Goal: Task Accomplishment & Management: Manage account settings

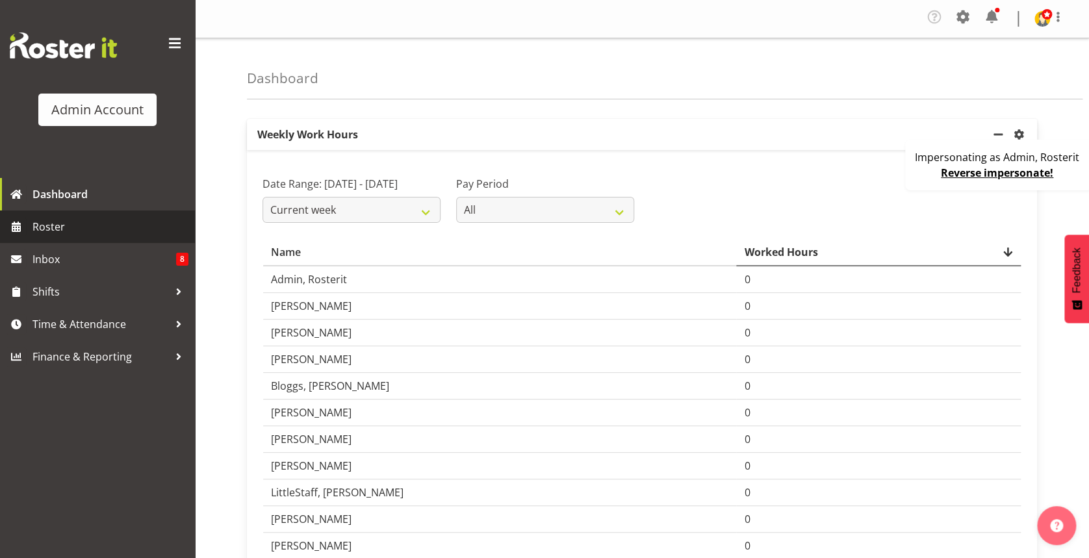
click at [95, 228] on span "Roster" at bounding box center [110, 226] width 156 height 19
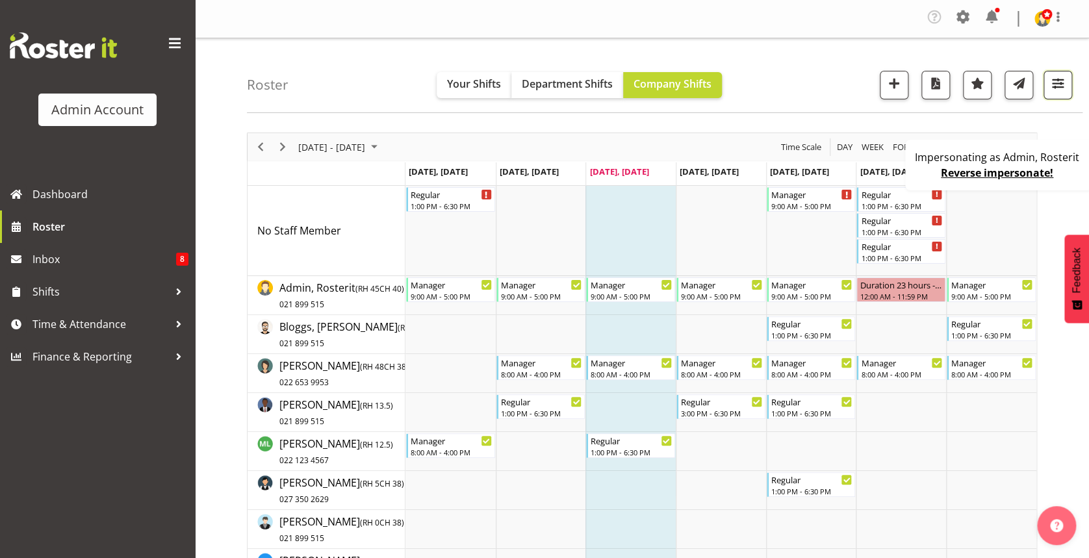
click at [1059, 80] on span "button" at bounding box center [1058, 83] width 17 height 17
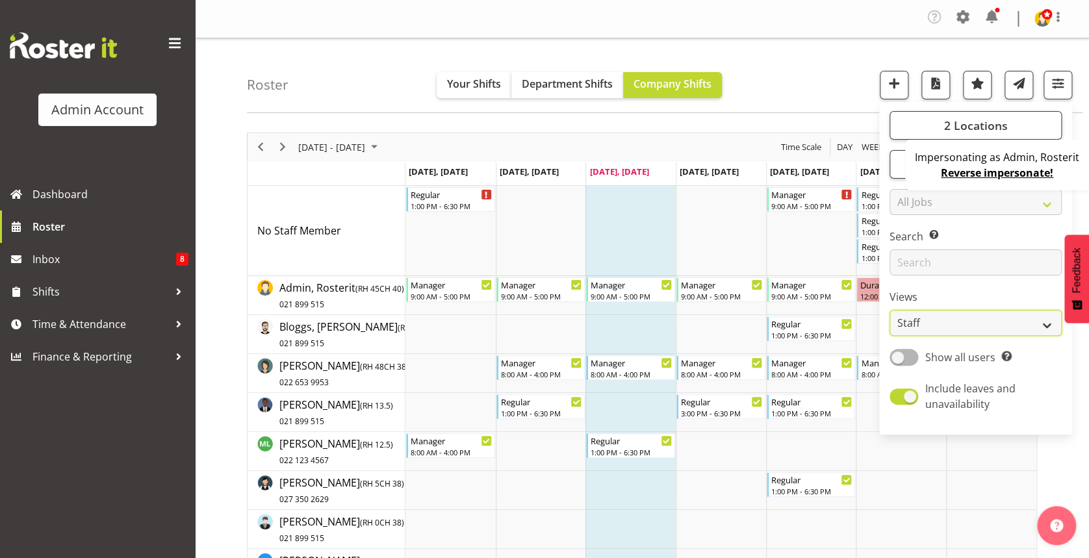
click at [936, 325] on select "Staff Role Shift - Horizontal Shift - Vertical Staff - Location" at bounding box center [976, 323] width 172 height 26
click at [825, 104] on div "Roster Your Shifts Department Shifts Company Shifts 2 Locations Clear Auckland …" at bounding box center [665, 75] width 836 height 75
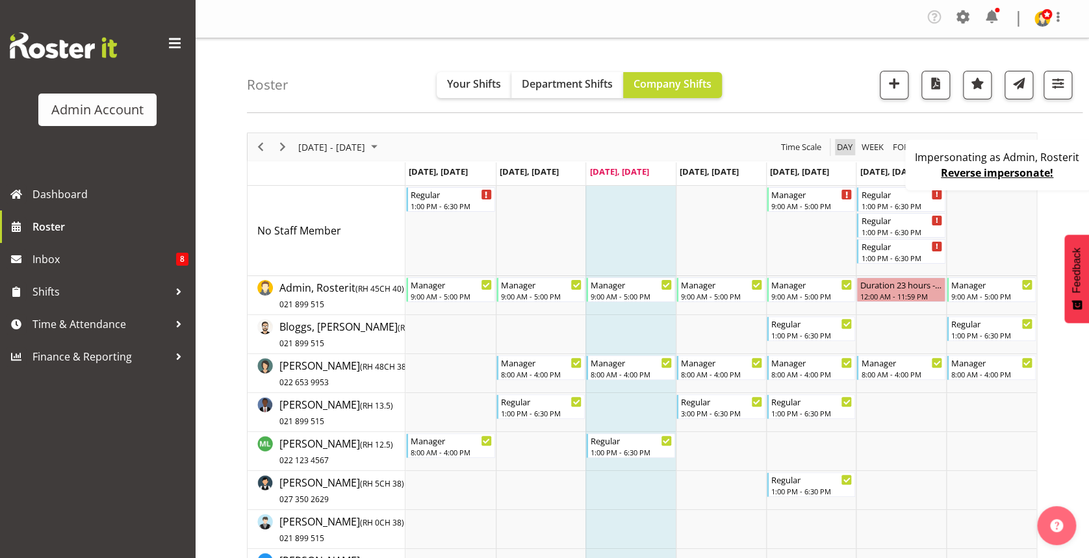
click at [846, 148] on span "Day" at bounding box center [845, 147] width 18 height 16
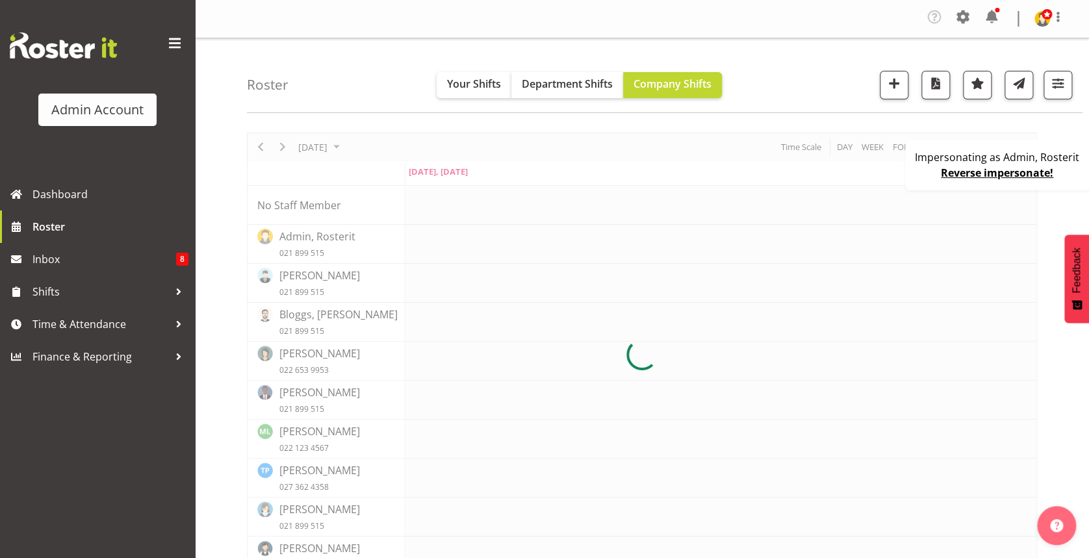
click at [931, 175] on div "Impersonating as Admin, Rosterit Reverse impersonate!" at bounding box center [998, 165] width 187 height 51
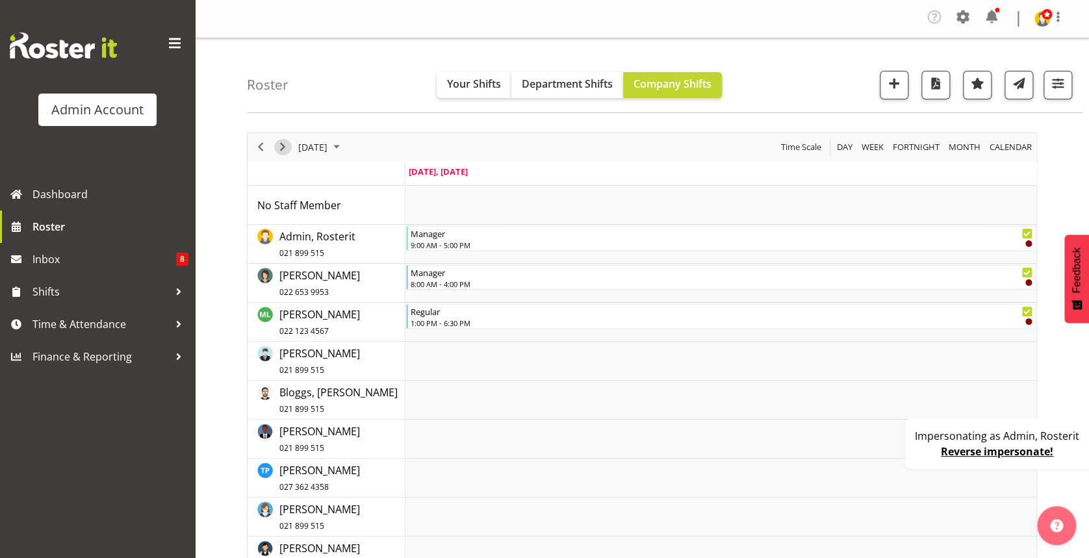
click at [283, 141] on span "Next" at bounding box center [283, 147] width 16 height 16
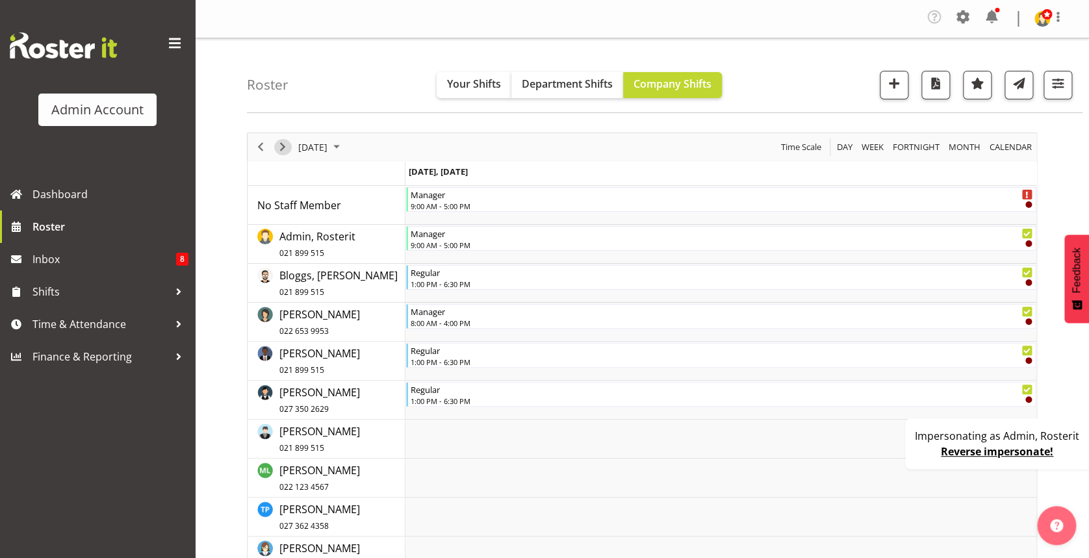
click at [283, 141] on span "Next" at bounding box center [283, 147] width 16 height 16
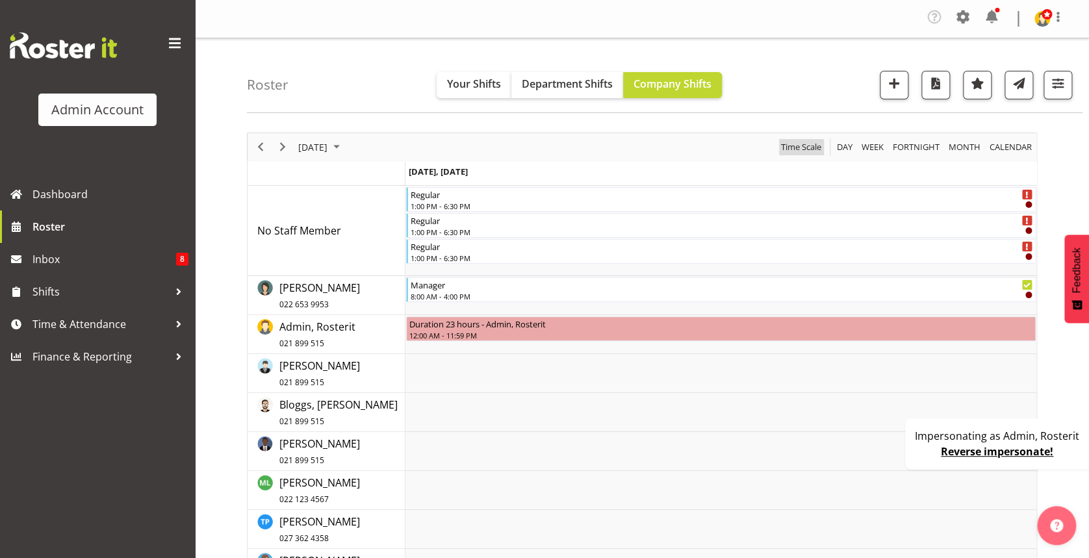
click at [815, 142] on span "Time Scale" at bounding box center [801, 147] width 43 height 16
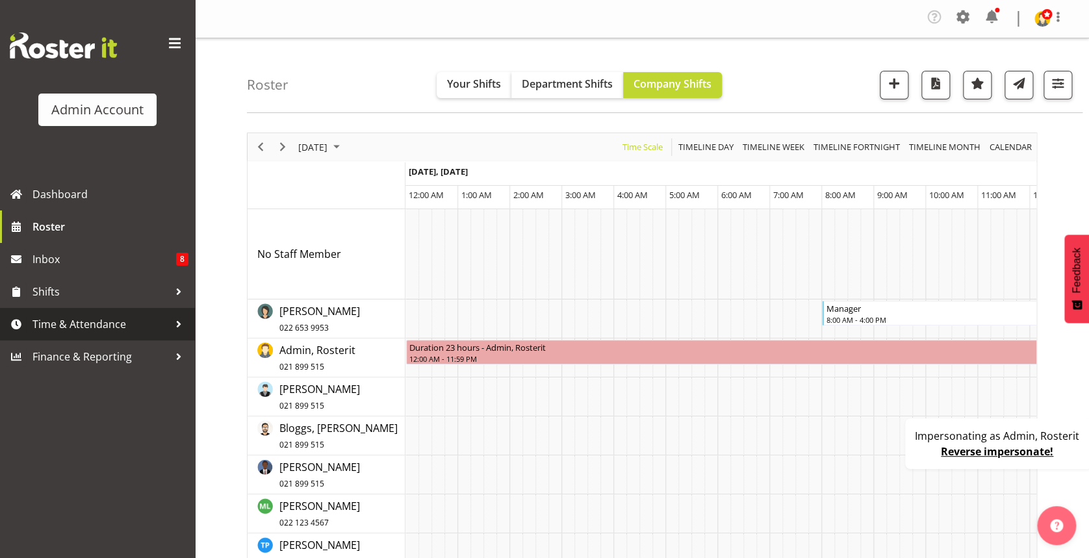
click at [109, 322] on span "Time & Attendance" at bounding box center [100, 324] width 136 height 19
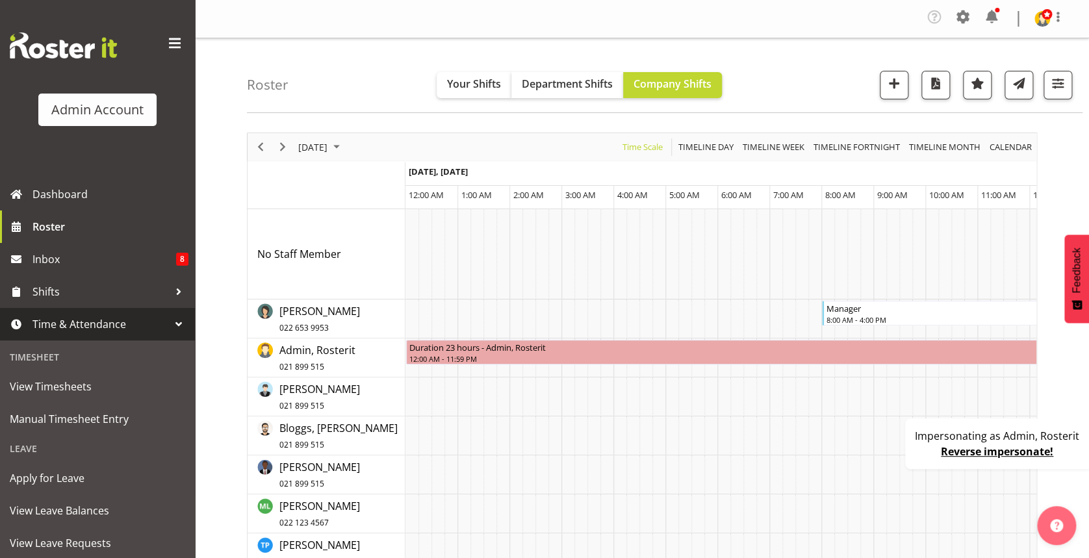
scroll to position [161, 0]
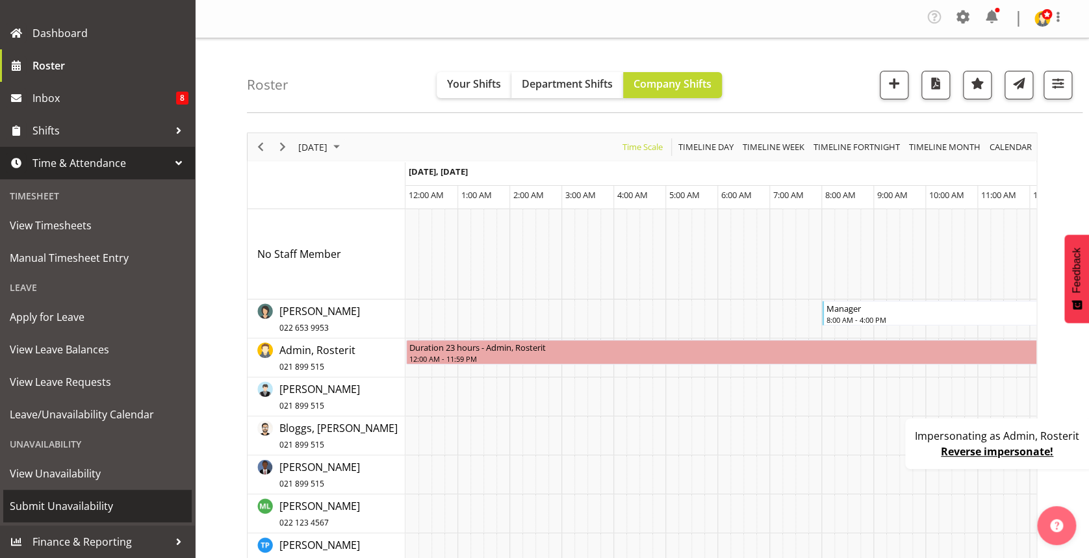
click at [101, 502] on span "Submit Unavailability" at bounding box center [97, 506] width 175 height 19
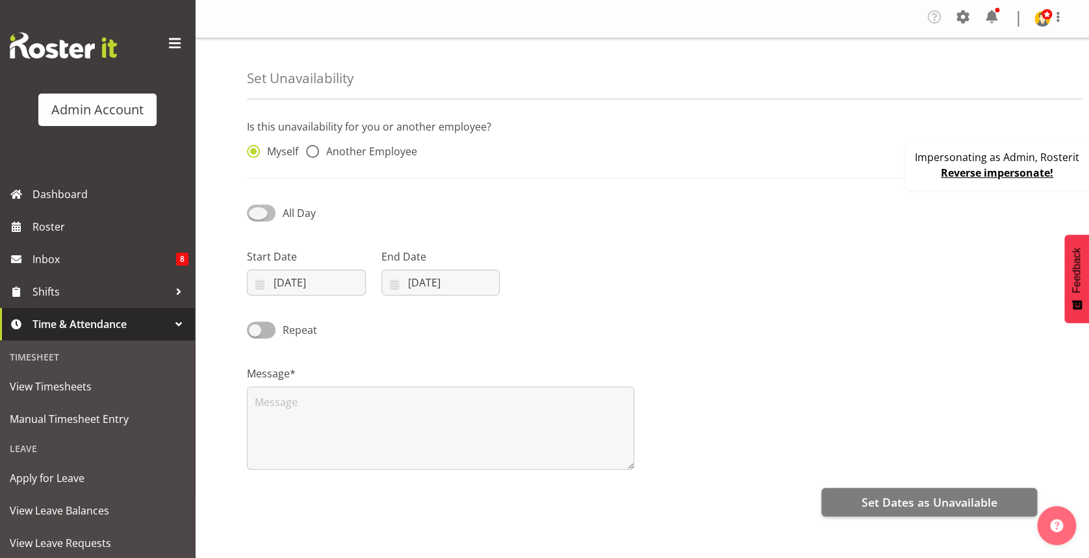
click at [276, 213] on span "All Day" at bounding box center [296, 213] width 40 height 16
click at [255, 213] on input "All Day" at bounding box center [251, 213] width 8 height 8
checkbox input "true"
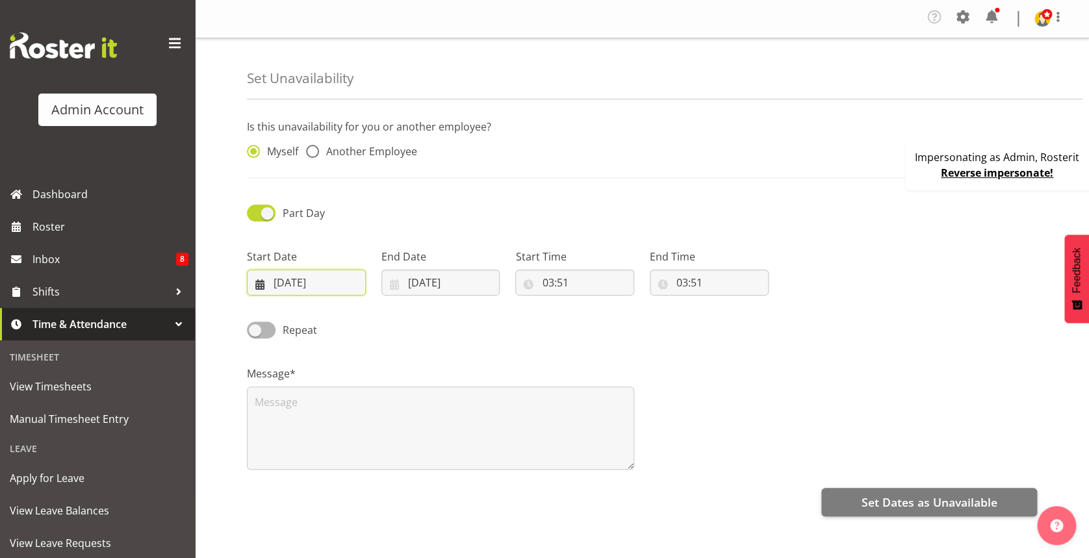
click at [329, 286] on input "[DATE]" at bounding box center [306, 283] width 119 height 26
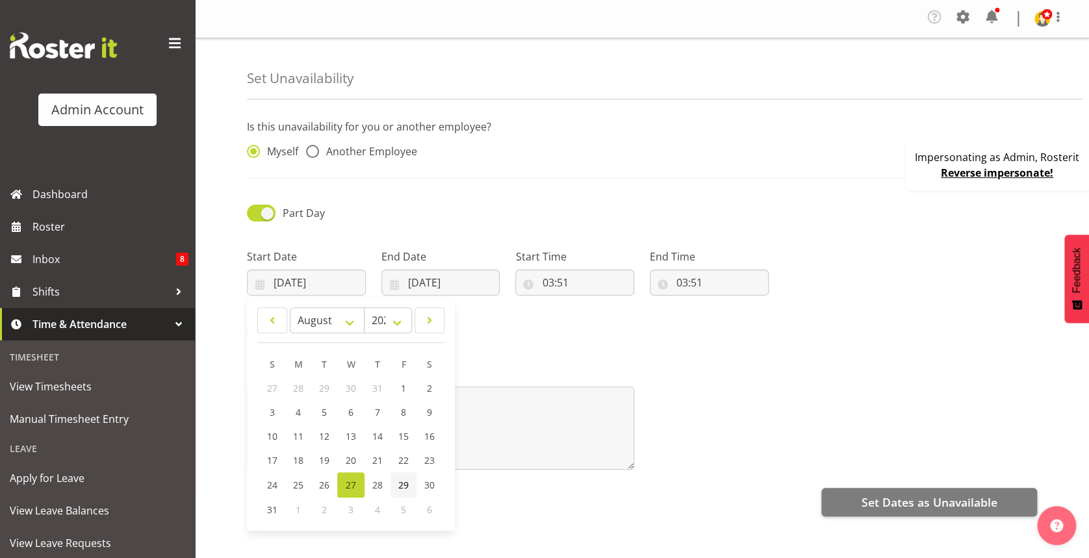
click at [402, 489] on span "29" at bounding box center [403, 485] width 10 height 12
type input "[DATE]"
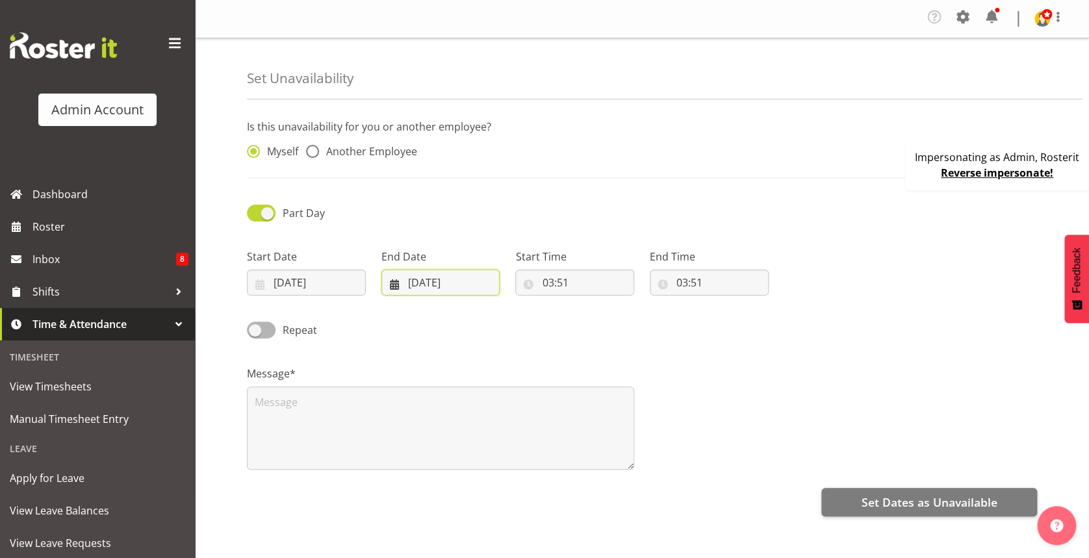
click at [459, 279] on input "[DATE]" at bounding box center [441, 283] width 119 height 26
click at [536, 482] on span "29" at bounding box center [538, 485] width 10 height 12
type input "29/08/2025"
click at [551, 286] on input "03:51" at bounding box center [574, 283] width 119 height 26
click at [602, 319] on select "00 01 02 03 04 05 06 07 08 09 10 11 12 13 14 15 16 17 18 19 20 21 22 23" at bounding box center [603, 317] width 29 height 26
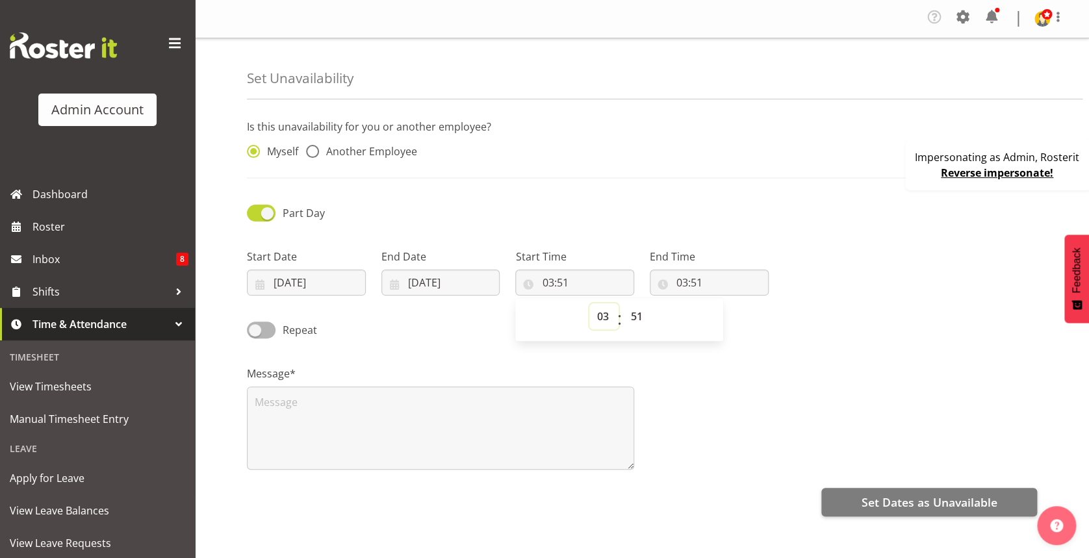
select select "8"
click at [589, 304] on select "00 01 02 03 04 05 06 07 08 09 10 11 12 13 14 15 16 17 18 19 20 21 22 23" at bounding box center [603, 317] width 29 height 26
type input "08:51"
click at [635, 326] on select "00 01 02 03 04 05 06 07 08 09 10 11 12 13 14 15 16 17 18 19 20 21 22 23 24 25 2…" at bounding box center [637, 317] width 29 height 26
select select "0"
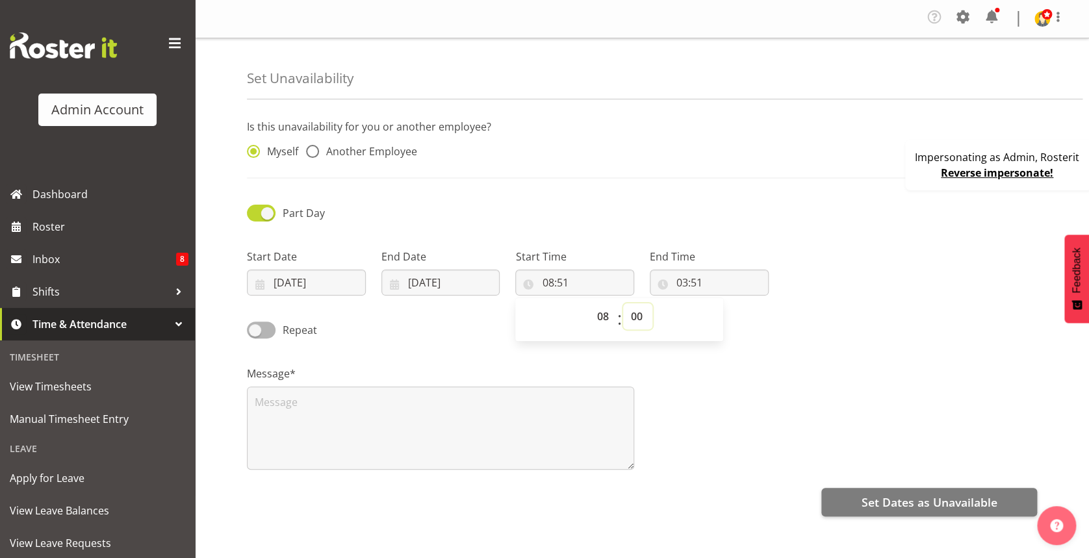
click at [623, 304] on select "00 01 02 03 04 05 06 07 08 09 10 11 12 13 14 15 16 17 18 19 20 21 22 23 24 25 2…" at bounding box center [637, 317] width 29 height 26
type input "08:00"
click at [694, 224] on div "Part Day" at bounding box center [642, 209] width 806 height 44
click at [682, 282] on input "03:51" at bounding box center [709, 283] width 119 height 26
click at [739, 318] on select "00 01 02 03 04 05 06 07 08 09 10 11 12 13 14 15 16 17 18 19 20 21 22 23" at bounding box center [738, 317] width 29 height 26
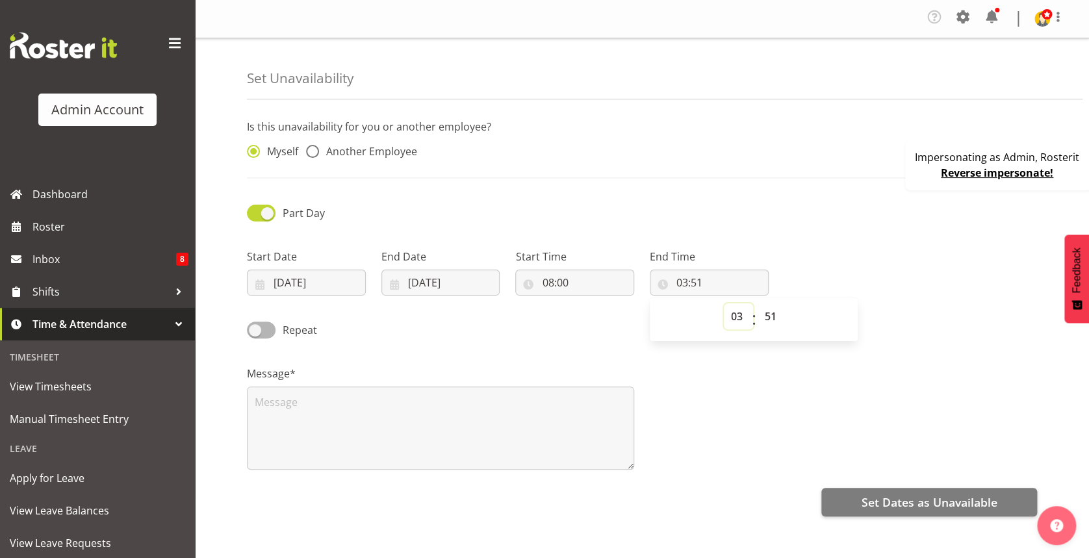
select select "13"
click at [724, 304] on select "00 01 02 03 04 05 06 07 08 09 10 11 12 13 14 15 16 17 18 19 20 21 22 23" at bounding box center [738, 317] width 29 height 26
type input "13:51"
click at [767, 322] on select "00 01 02 03 04 05 06 07 08 09 10 11 12 13 14 15 16 17 18 19 20 21 22 23 24 25 2…" at bounding box center [772, 317] width 29 height 26
select select "0"
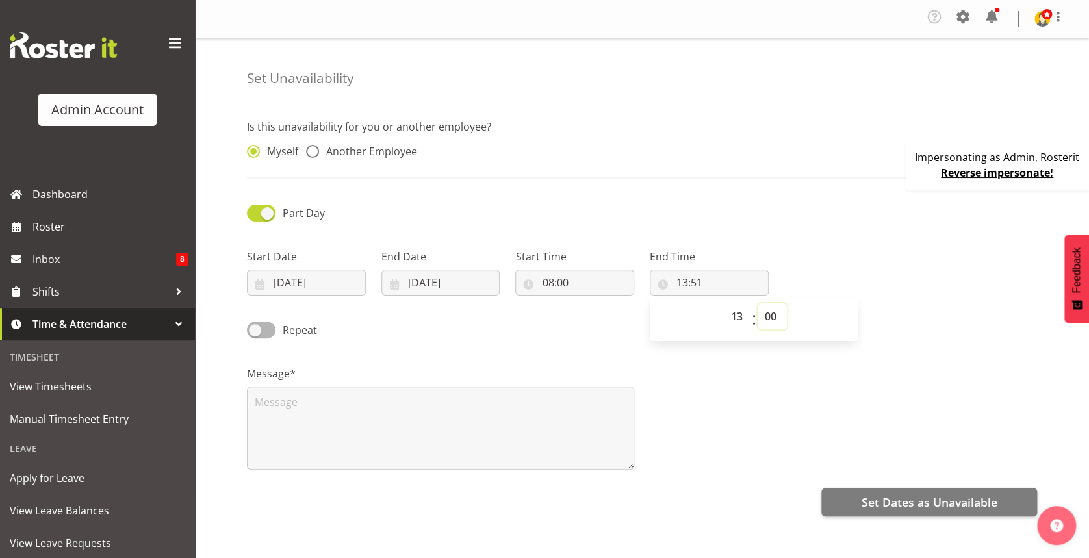
click at [758, 304] on select "00 01 02 03 04 05 06 07 08 09 10 11 12 13 14 15 16 17 18 19 20 21 22 23 24 25 2…" at bounding box center [772, 317] width 29 height 26
type input "13:00"
click at [463, 406] on textarea at bounding box center [440, 428] width 387 height 83
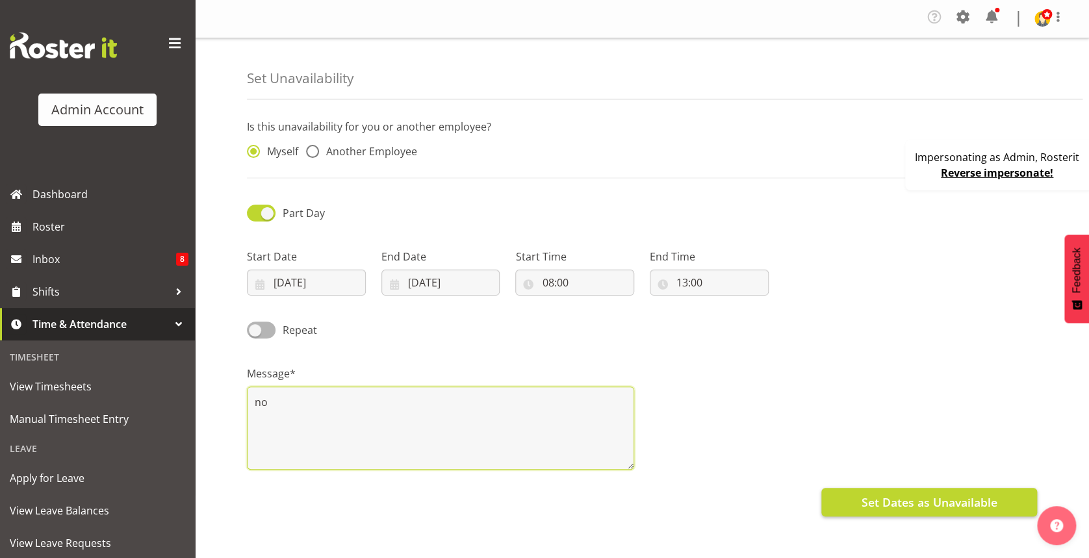
type textarea "no"
click at [892, 511] on button "Set Dates as Unavailable" at bounding box center [930, 502] width 216 height 29
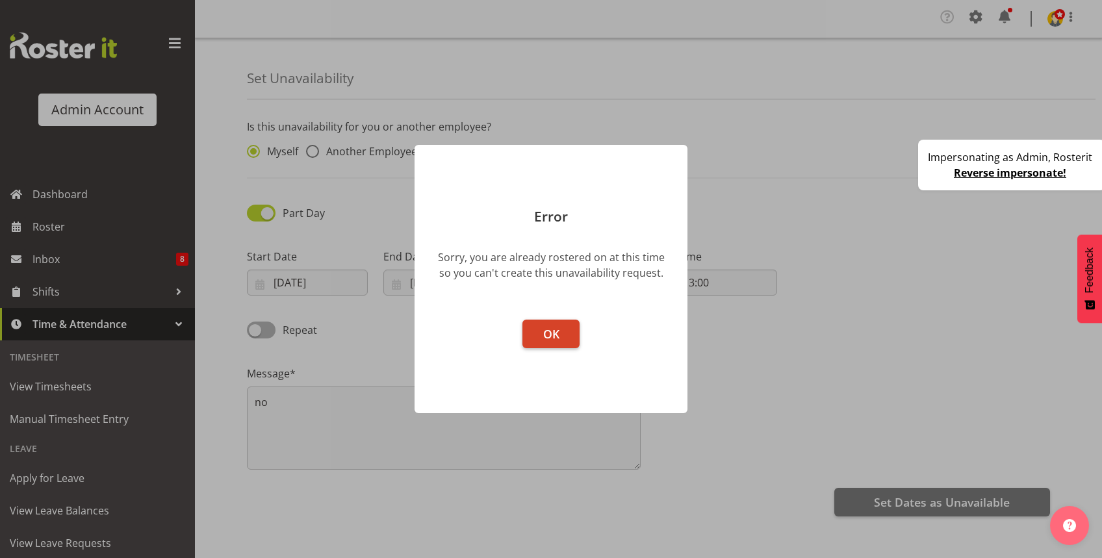
click at [563, 331] on button "OK" at bounding box center [551, 334] width 57 height 29
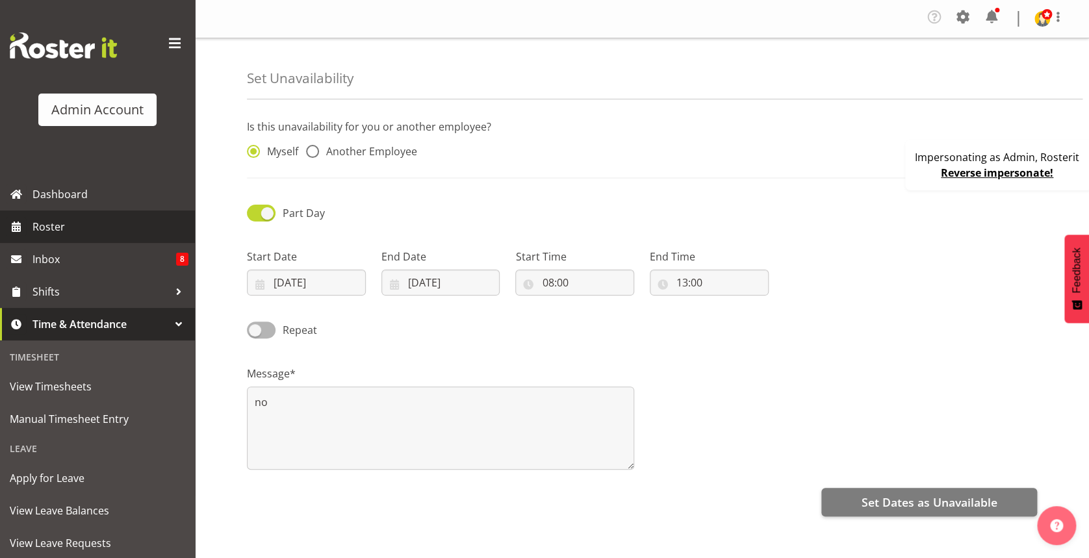
click at [91, 229] on span "Roster" at bounding box center [110, 226] width 156 height 19
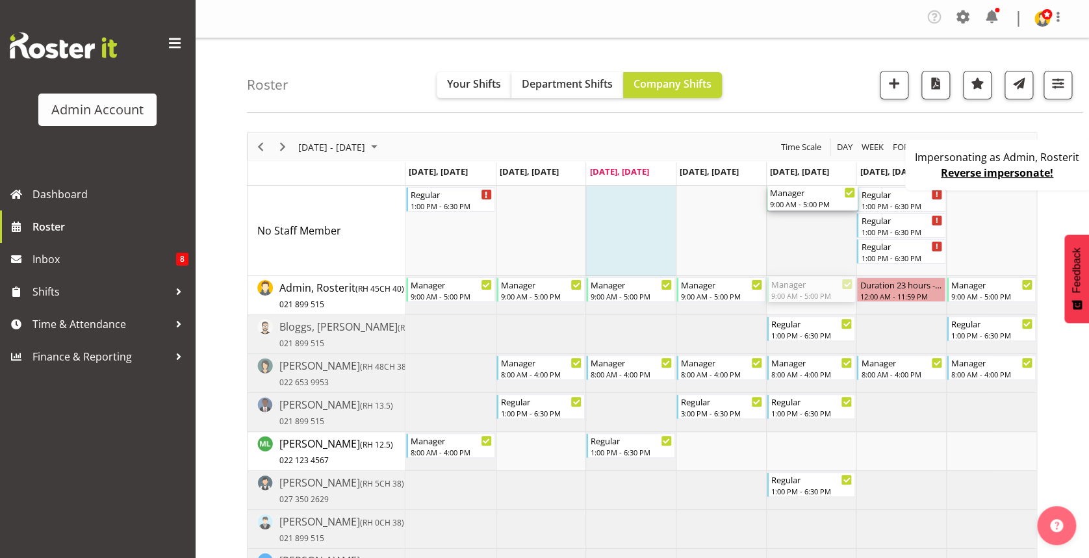
drag, startPoint x: 822, startPoint y: 286, endPoint x: 805, endPoint y: 243, distance: 46.3
click at [805, 243] on div "Regular 1:00 PM - 6:30 PM Manager 9:00 AM - 5:00 PM Regular 1:00 PM - 6:30 PM R…" at bounding box center [721, 406] width 631 height 441
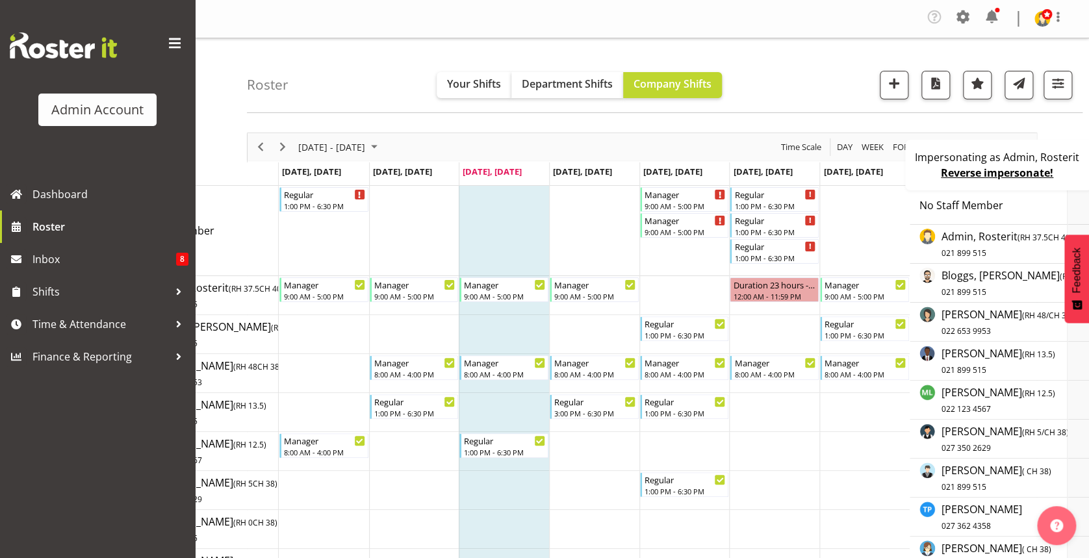
drag, startPoint x: 805, startPoint y: 243, endPoint x: 452, endPoint y: 244, distance: 352.3
click at [640, 244] on td "Timeline Week of August 27, 2025" at bounding box center [685, 231] width 90 height 90
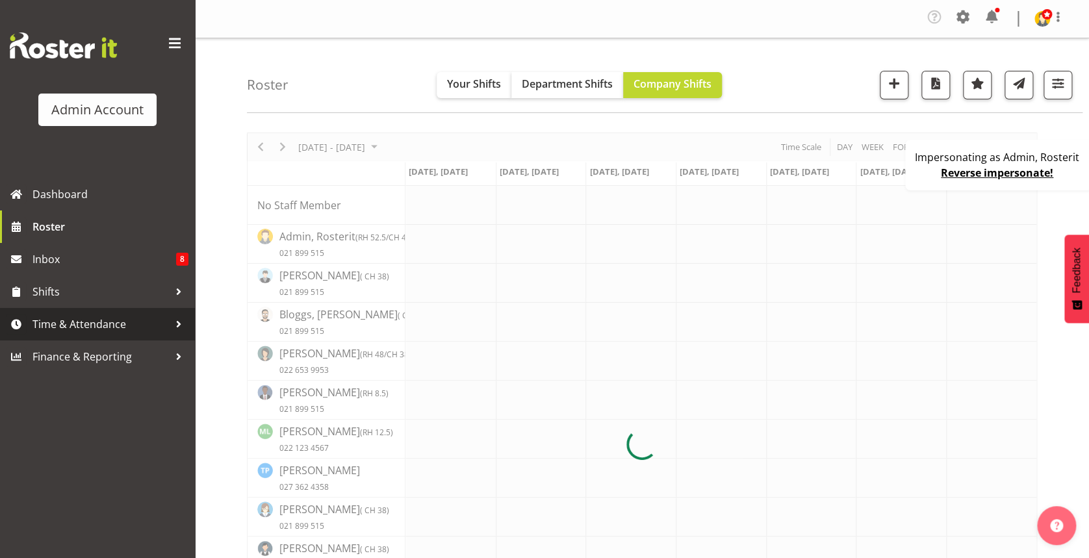
click at [120, 326] on span "Time & Attendance" at bounding box center [100, 324] width 136 height 19
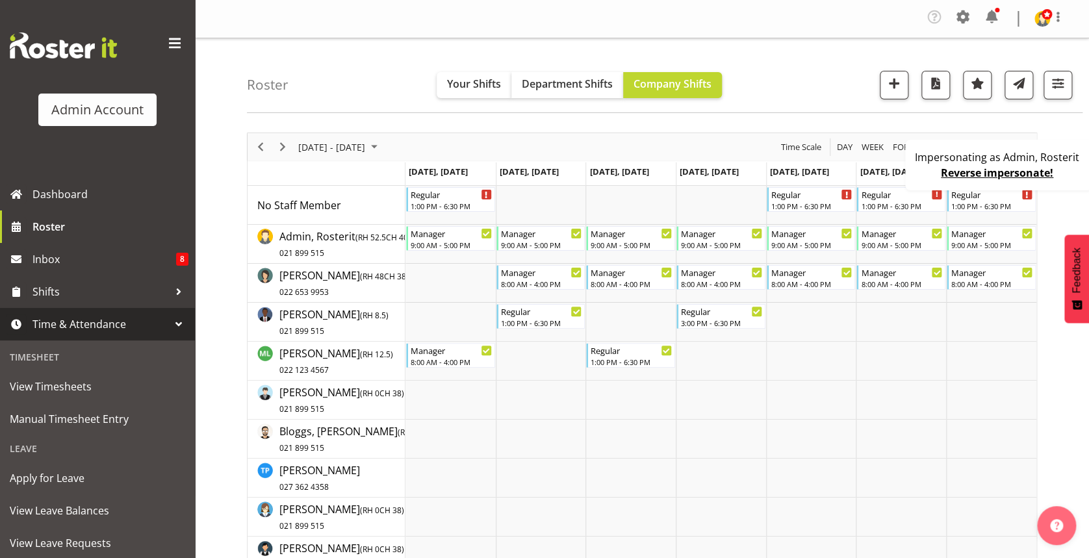
scroll to position [161, 0]
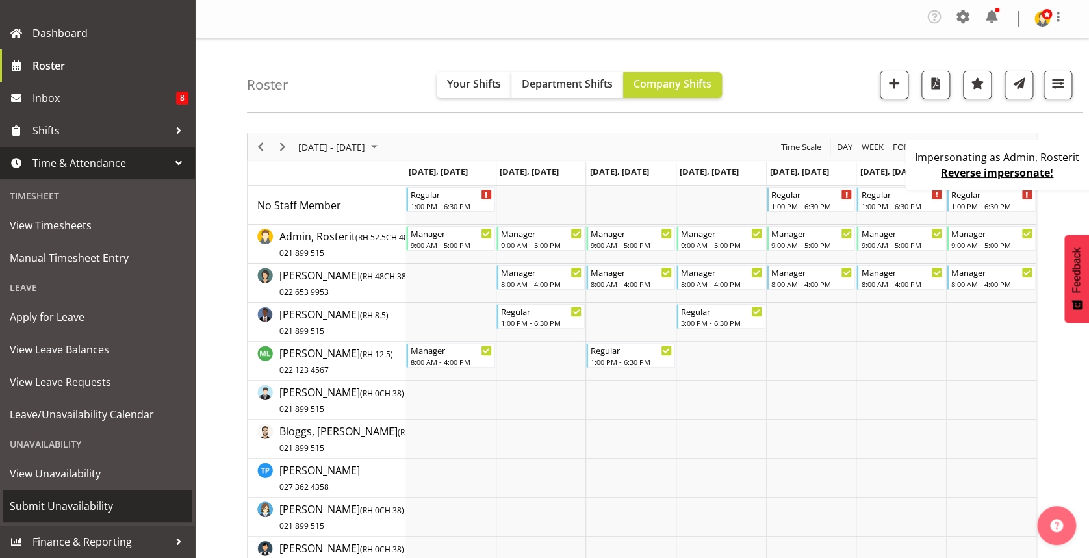
click at [85, 507] on span "Submit Unavailability" at bounding box center [97, 506] width 175 height 19
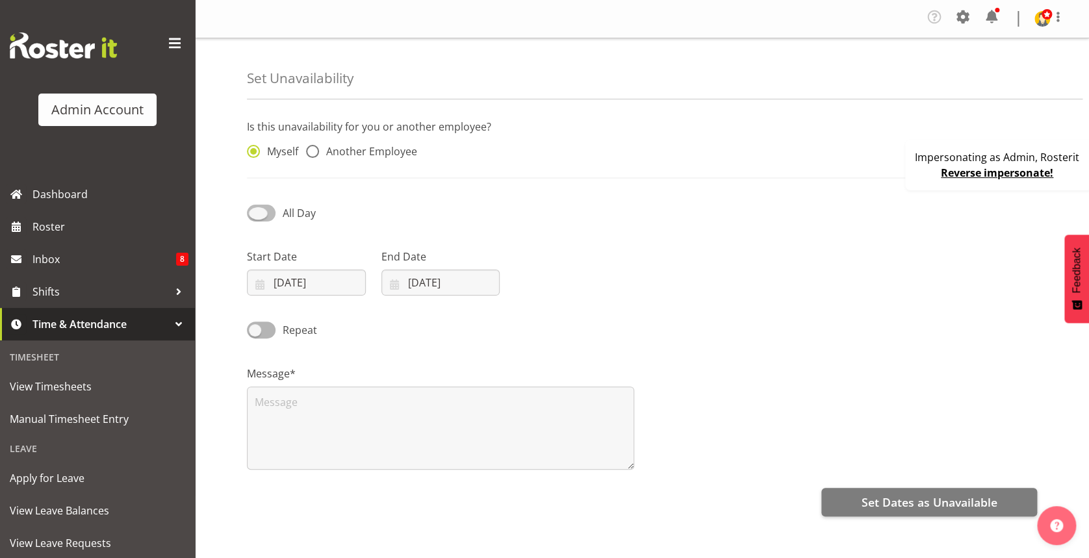
click at [281, 213] on span "All Day" at bounding box center [296, 213] width 40 height 16
click at [255, 213] on input "All Day" at bounding box center [251, 213] width 8 height 8
checkbox input "true"
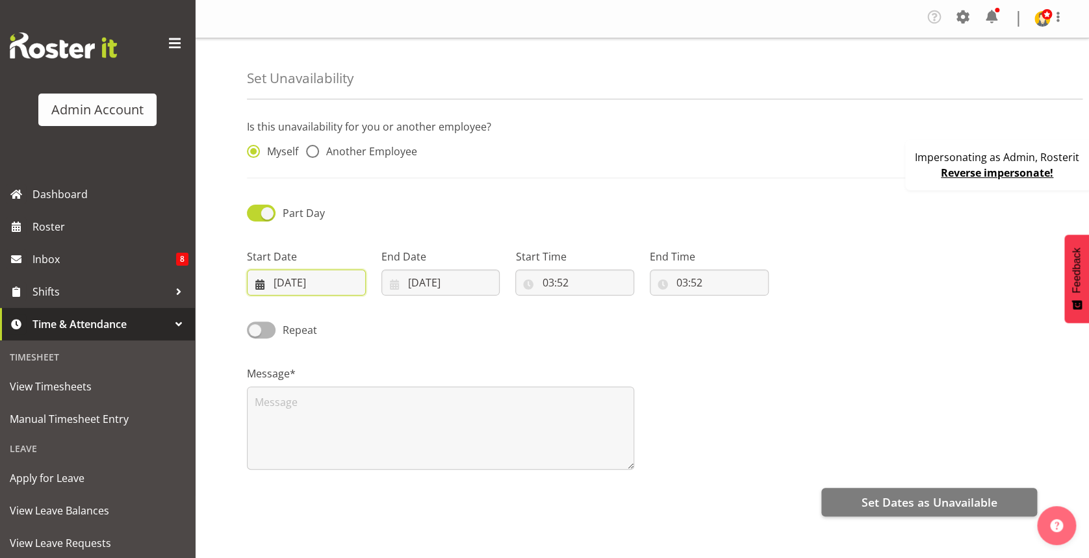
click at [333, 285] on input "[DATE]" at bounding box center [306, 283] width 119 height 26
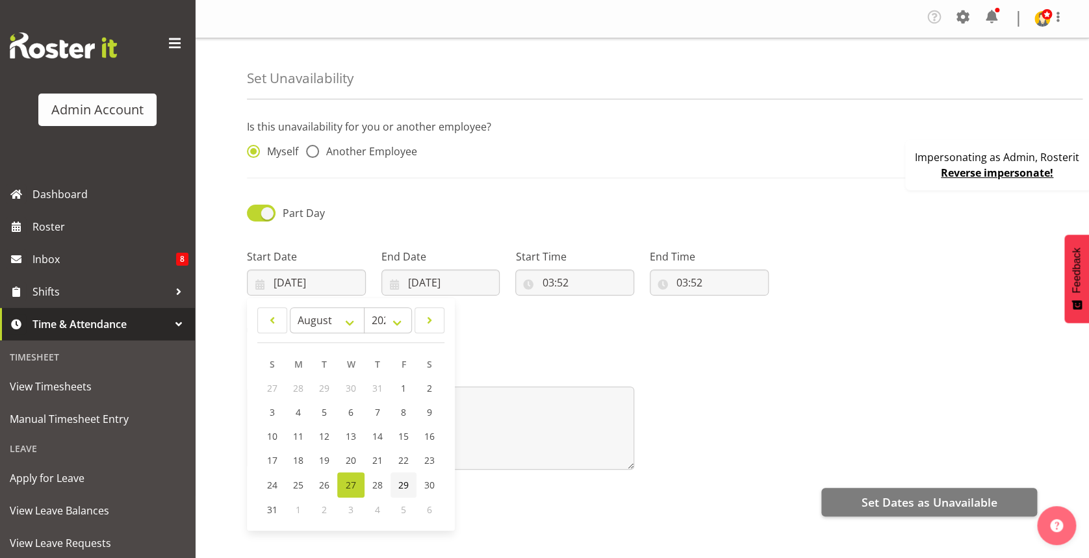
click at [398, 486] on span "29" at bounding box center [403, 485] width 10 height 12
type input "[DATE]"
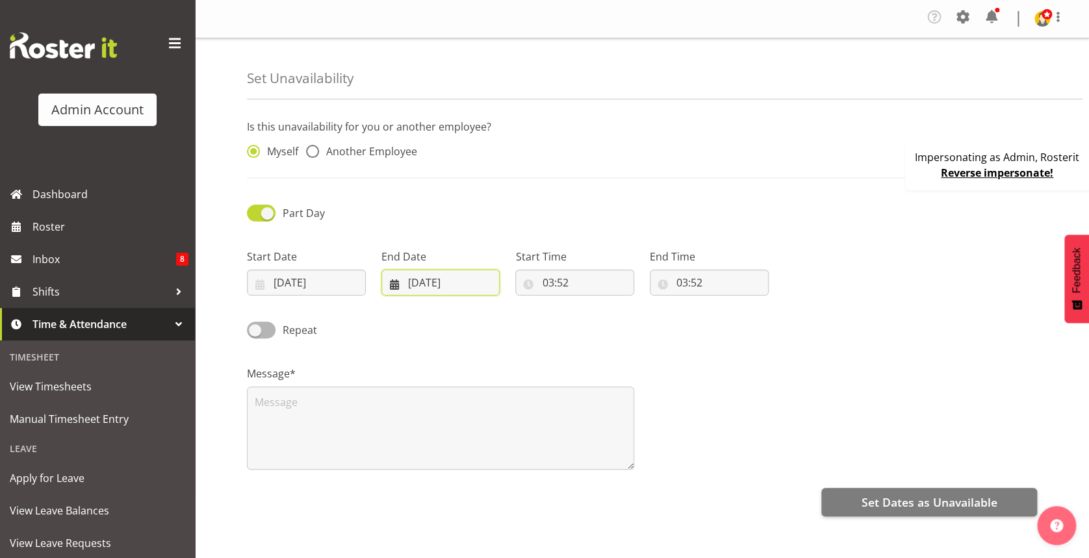
click at [447, 281] on input "[DATE]" at bounding box center [441, 283] width 119 height 26
click at [539, 479] on span "29" at bounding box center [538, 485] width 10 height 12
type input "29/08/2025"
click at [546, 280] on input "03:52" at bounding box center [574, 283] width 119 height 26
click at [598, 327] on select "00 01 02 03 04 05 06 07 08 09 10 11 12 13 14 15 16 17 18 19 20 21 22 23" at bounding box center [603, 317] width 29 height 26
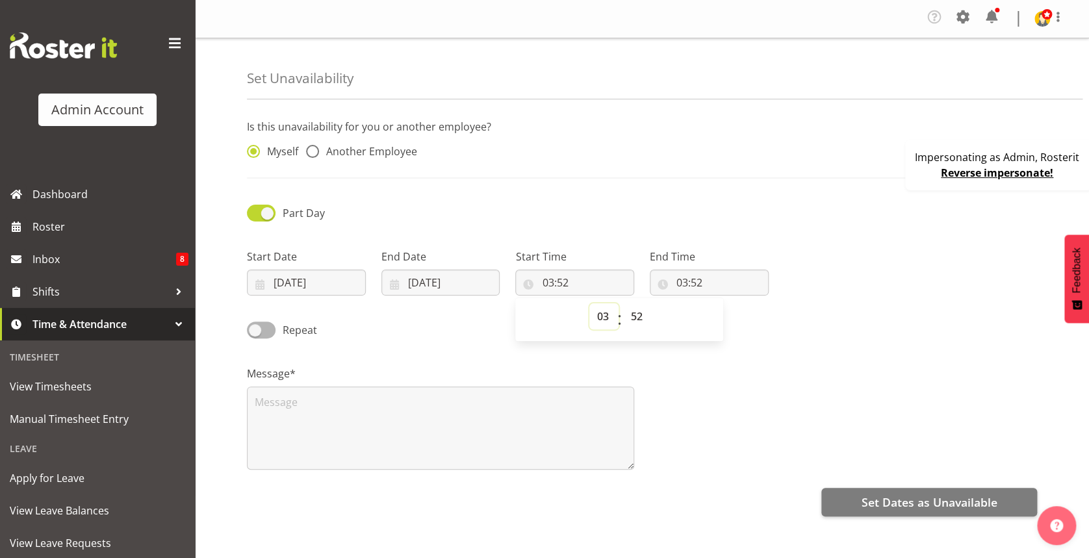
select select "8"
click at [589, 304] on select "00 01 02 03 04 05 06 07 08 09 10 11 12 13 14 15 16 17 18 19 20 21 22 23" at bounding box center [603, 317] width 29 height 26
type input "08:52"
click at [640, 316] on select "00 01 02 03 04 05 06 07 08 09 10 11 12 13 14 15 16 17 18 19 20 21 22 23 24 25 2…" at bounding box center [637, 317] width 29 height 26
select select "0"
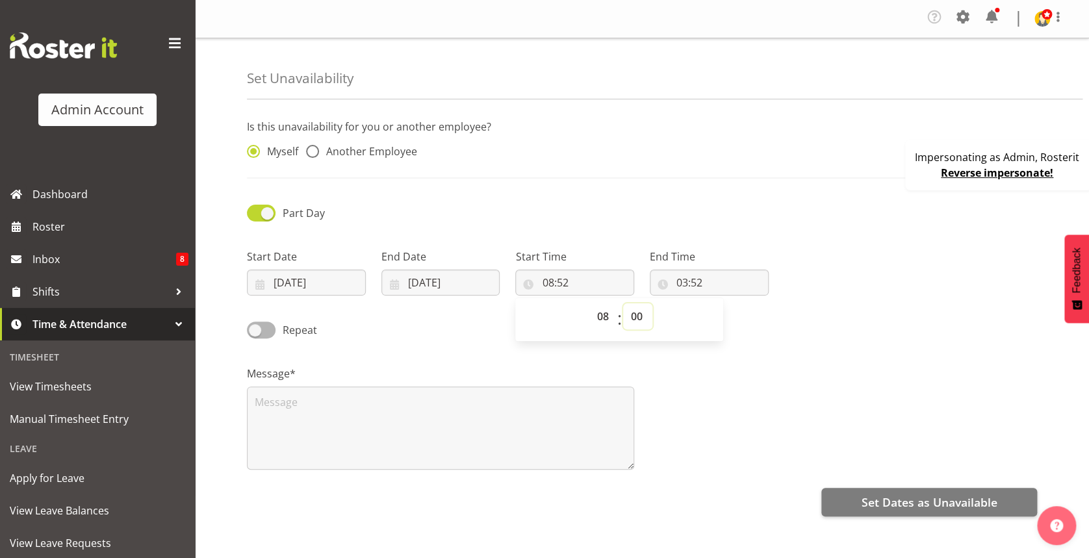
click at [623, 304] on select "00 01 02 03 04 05 06 07 08 09 10 11 12 13 14 15 16 17 18 19 20 21 22 23 24 25 2…" at bounding box center [637, 317] width 29 height 26
type input "08:00"
click at [682, 284] on input "03:52" at bounding box center [709, 283] width 119 height 26
click at [738, 315] on select "00 01 02 03 04 05 06 07 08 09 10 11 12 13 14 15 16 17 18 19 20 21 22 23" at bounding box center [738, 317] width 29 height 26
select select "13"
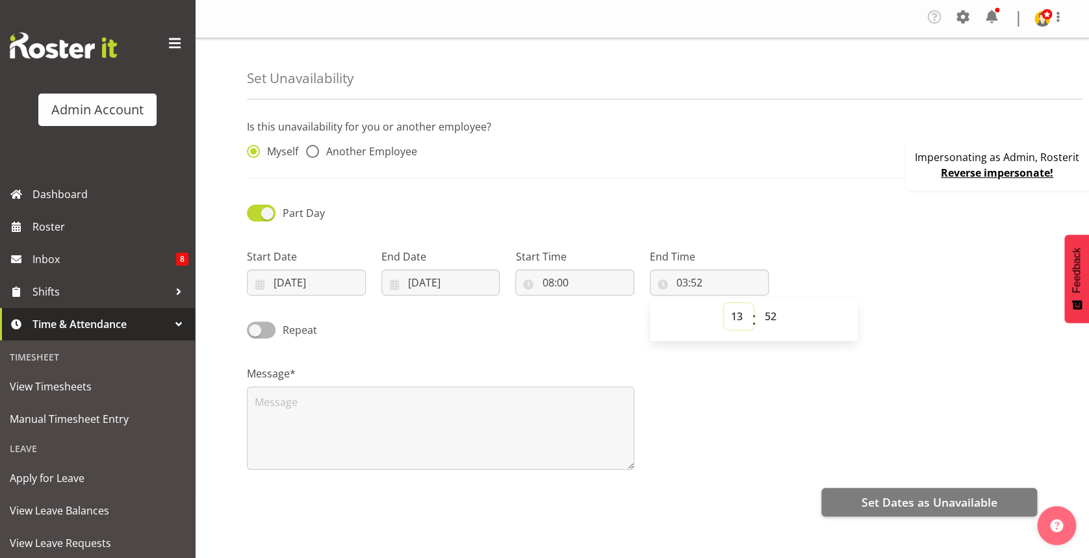
click at [724, 304] on select "00 01 02 03 04 05 06 07 08 09 10 11 12 13 14 15 16 17 18 19 20 21 22 23" at bounding box center [738, 317] width 29 height 26
type input "13:52"
click at [768, 317] on select "00 01 02 03 04 05 06 07 08 09 10 11 12 13 14 15 16 17 18 19 20 21 22 23 24 25 2…" at bounding box center [772, 317] width 29 height 26
select select "0"
click at [758, 304] on select "00 01 02 03 04 05 06 07 08 09 10 11 12 13 14 15 16 17 18 19 20 21 22 23 24 25 2…" at bounding box center [772, 317] width 29 height 26
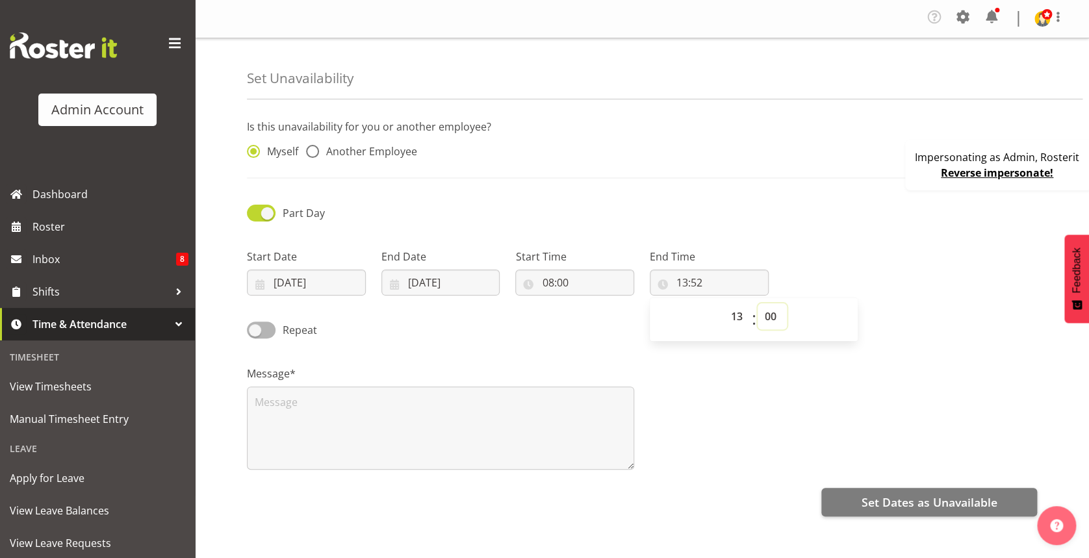
type input "13:00"
click at [391, 435] on textarea at bounding box center [440, 428] width 387 height 83
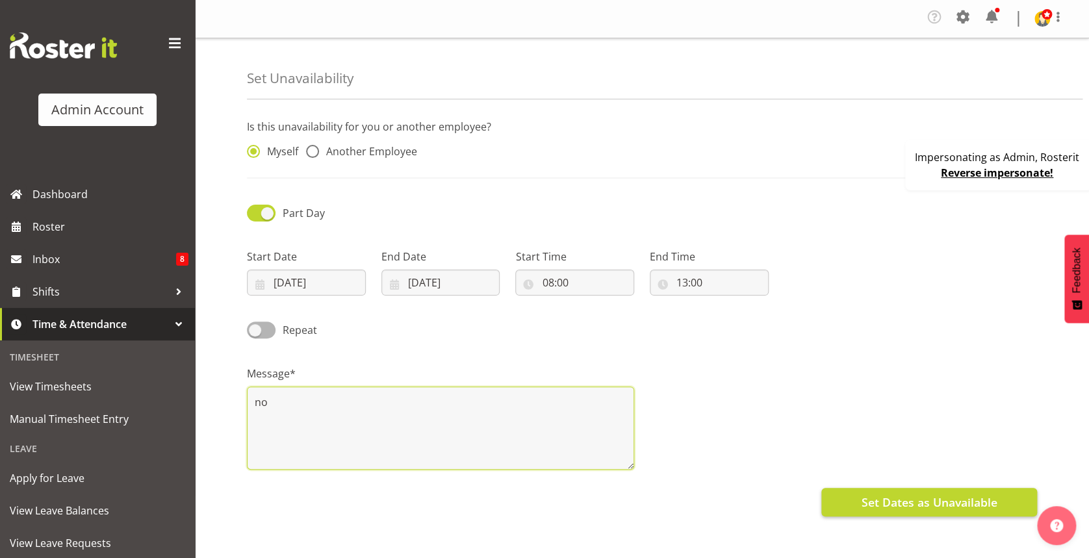
type textarea "no"
click at [888, 495] on span "Set Dates as Unavailable" at bounding box center [929, 502] width 136 height 17
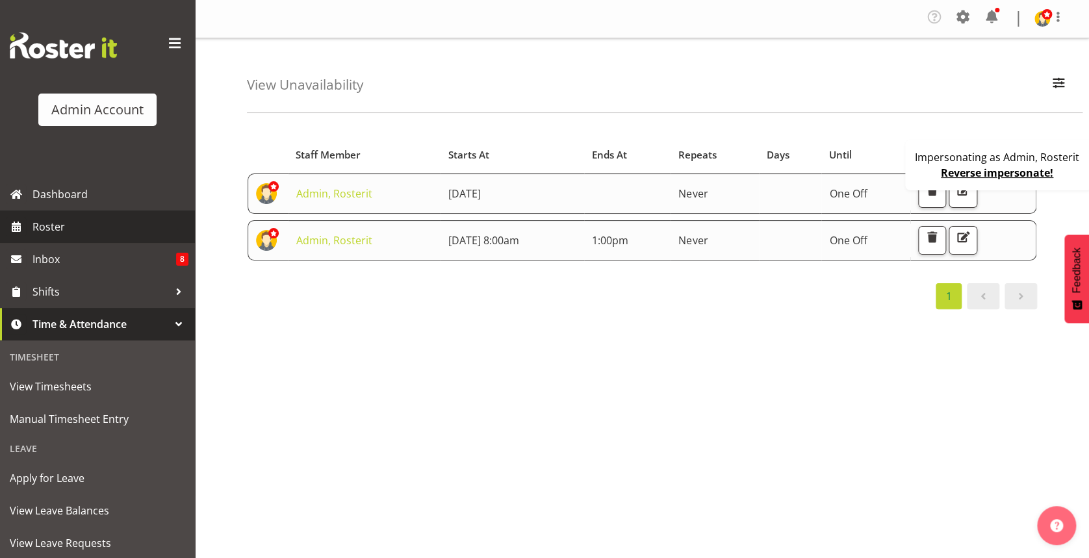
click at [128, 231] on span "Roster" at bounding box center [110, 226] width 156 height 19
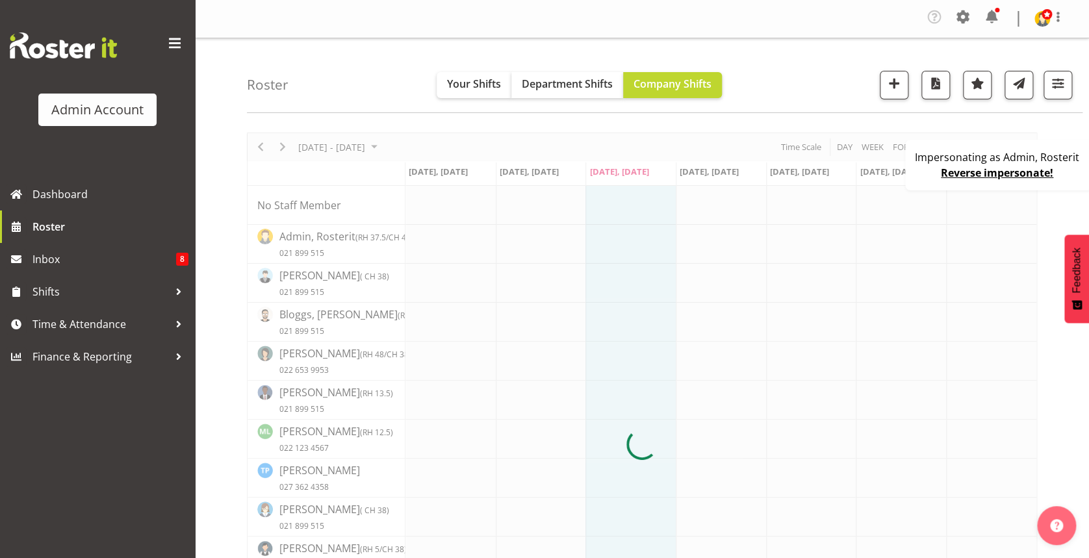
click at [926, 176] on div "Impersonating as Admin, Rosterit Reverse impersonate!" at bounding box center [998, 165] width 187 height 51
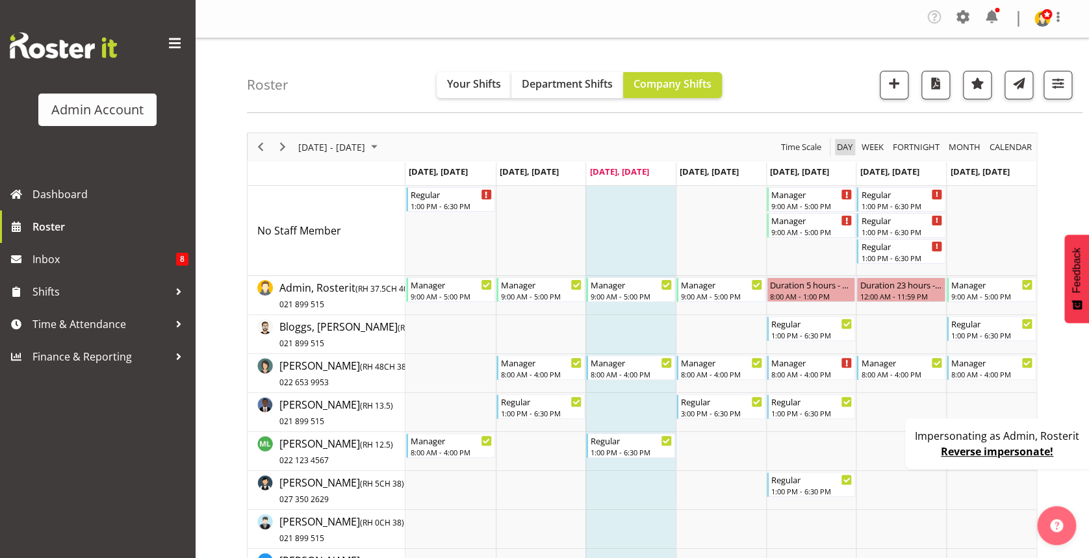
click at [841, 144] on span "Day" at bounding box center [845, 147] width 18 height 16
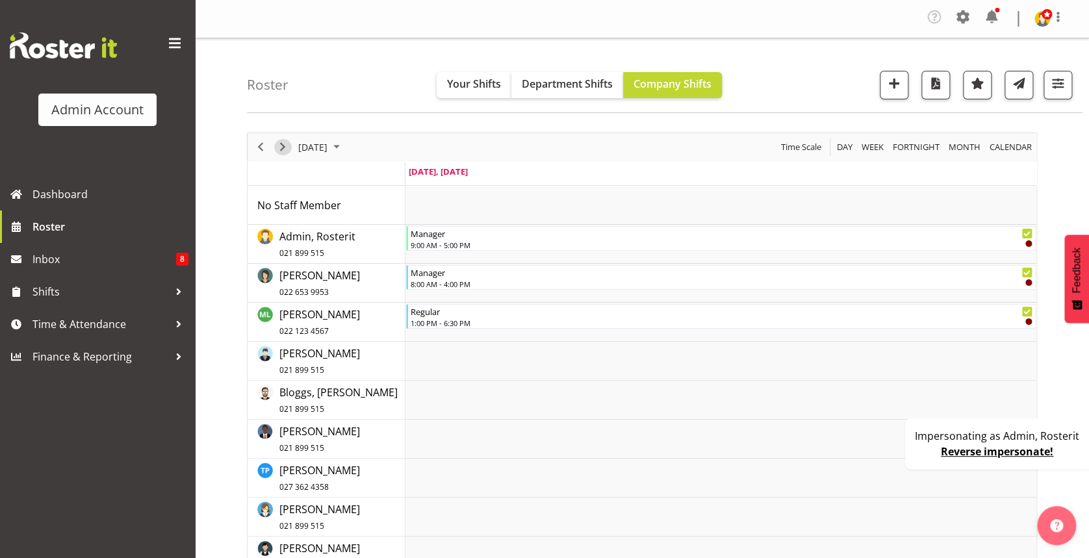
click at [283, 148] on span "Next" at bounding box center [283, 147] width 16 height 16
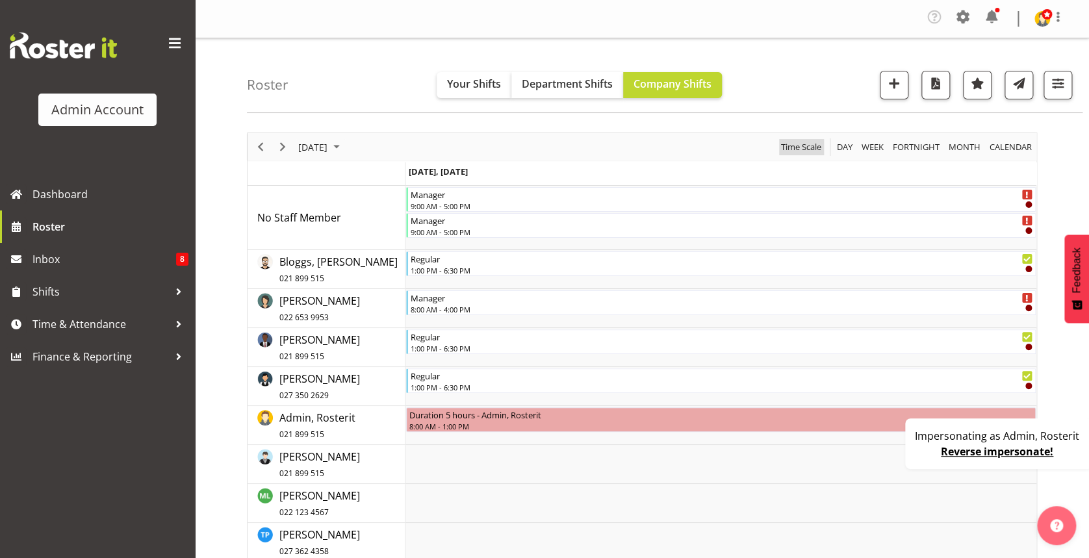
click at [807, 142] on span "Time Scale" at bounding box center [801, 147] width 43 height 16
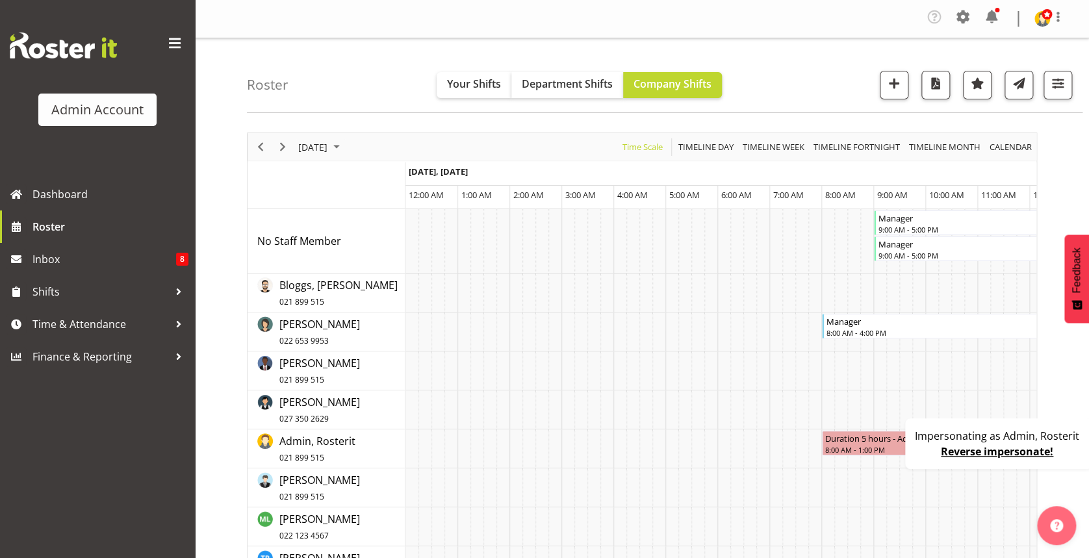
click at [997, 454] on link "Reverse impersonate!" at bounding box center [997, 452] width 112 height 14
